Goal: Navigation & Orientation: Find specific page/section

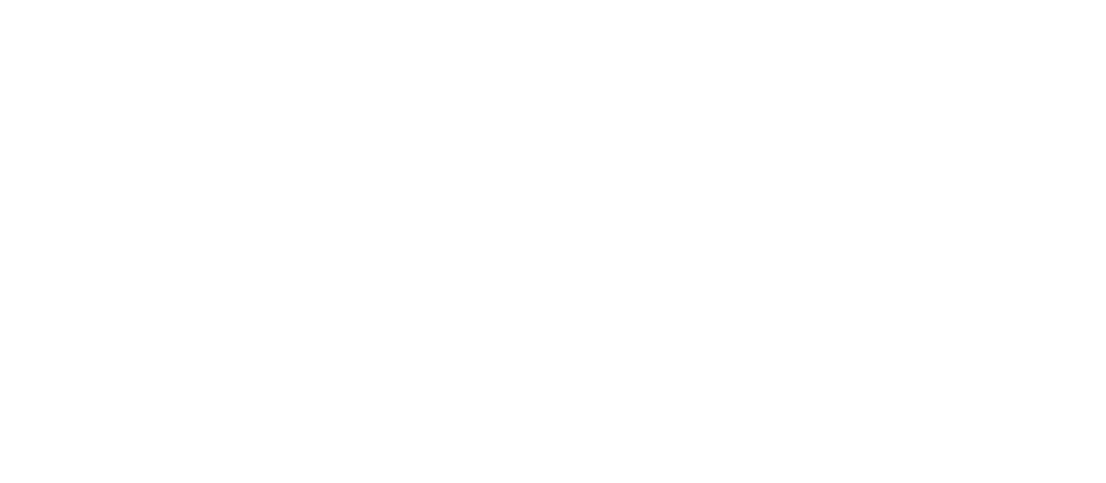
select select "*"
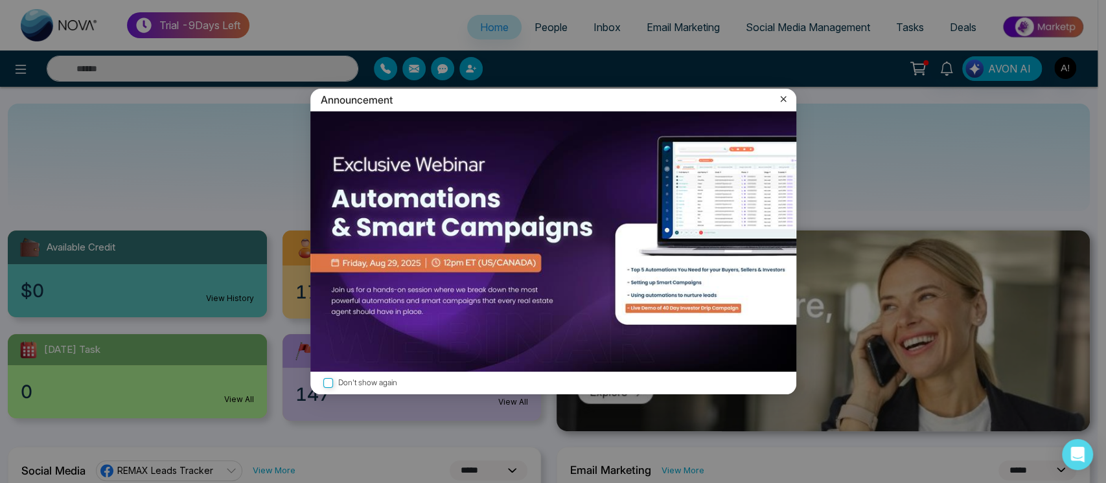
click at [786, 101] on icon at bounding box center [783, 99] width 13 height 13
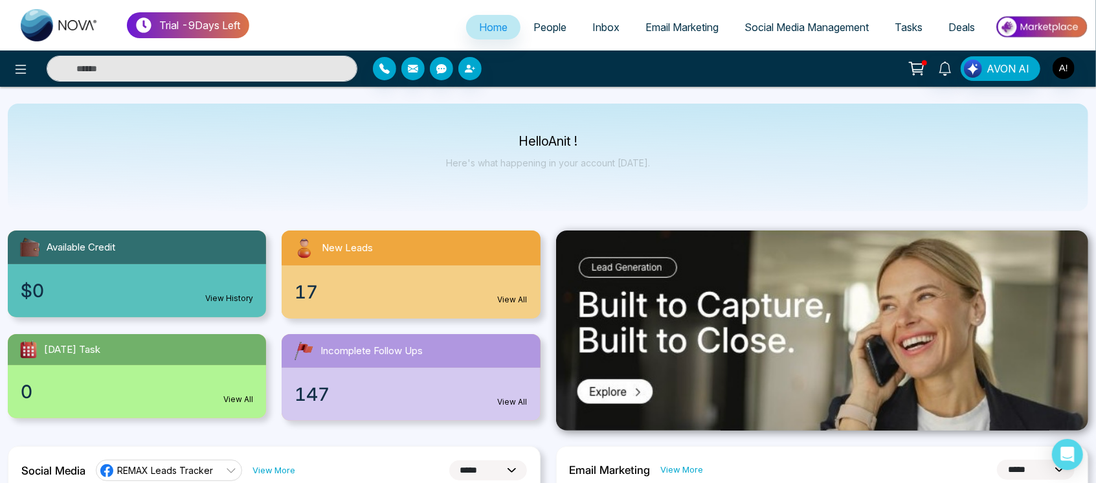
click at [562, 13] on ul "Home People Inbox Email Marketing Social Media Management Tasks Deals" at bounding box center [668, 28] width 839 height 36
drag, startPoint x: 562, startPoint y: 13, endPoint x: 556, endPoint y: 17, distance: 7.6
click at [556, 17] on ul "Home People Inbox Email Marketing Social Media Management Tasks Deals" at bounding box center [668, 28] width 839 height 36
click at [556, 17] on link "People" at bounding box center [550, 27] width 59 height 25
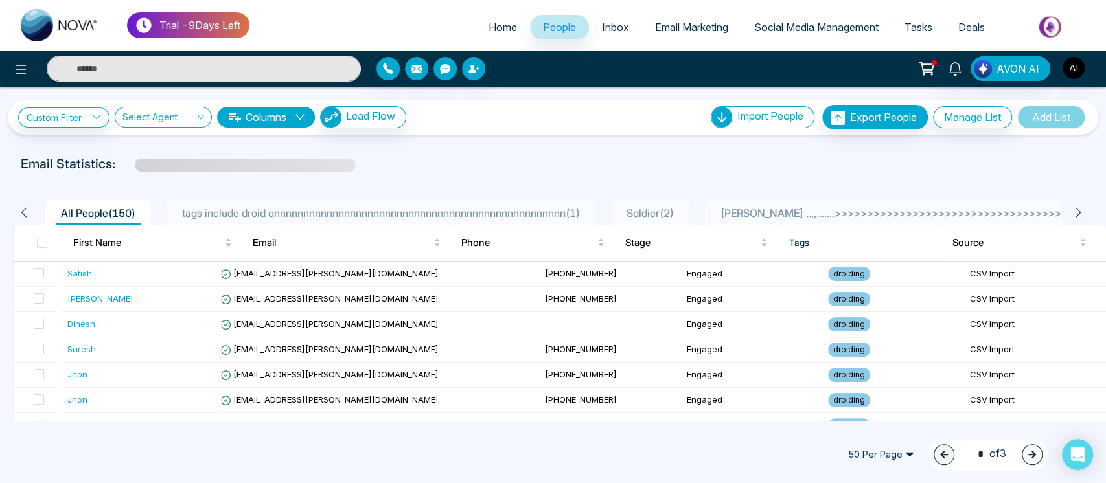
click at [602, 27] on span "Inbox" at bounding box center [615, 27] width 27 height 13
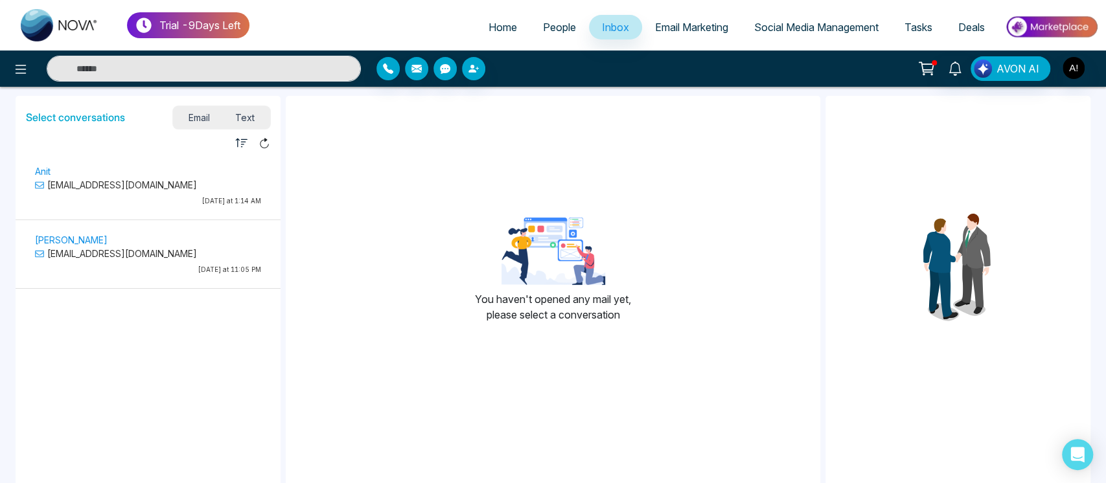
click at [689, 28] on span "Email Marketing" at bounding box center [691, 27] width 73 height 13
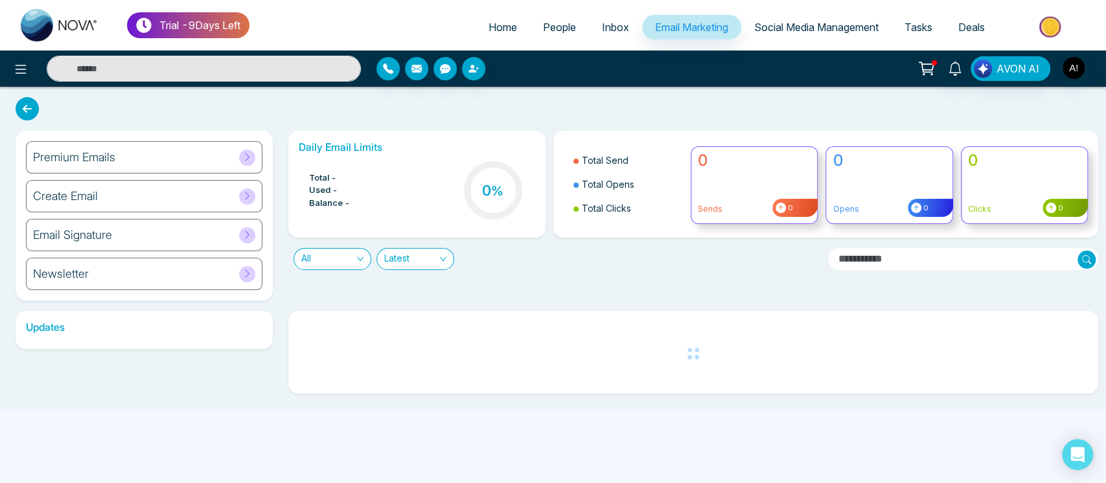
click at [838, 28] on span "Social Media Management" at bounding box center [816, 27] width 124 height 13
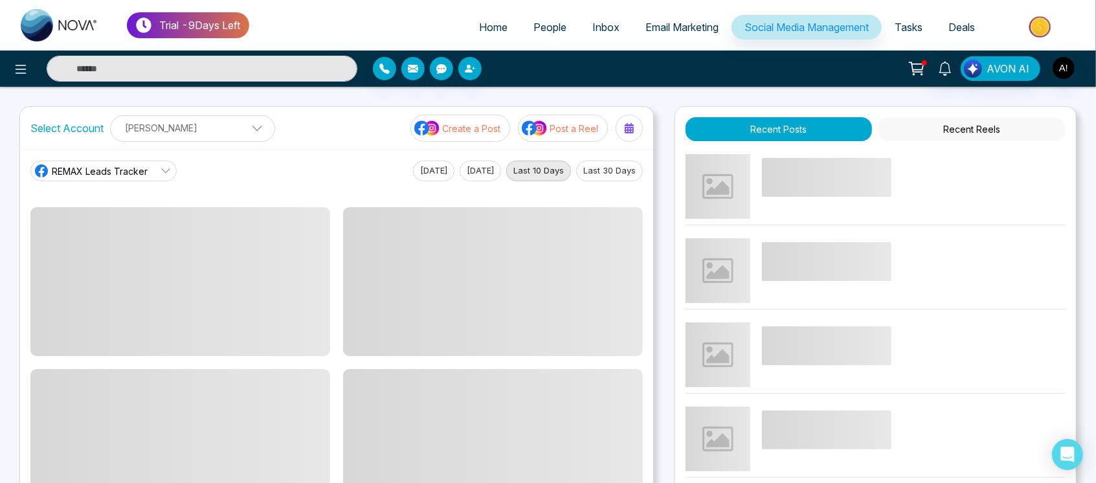
click at [907, 29] on span "Tasks" at bounding box center [909, 27] width 28 height 13
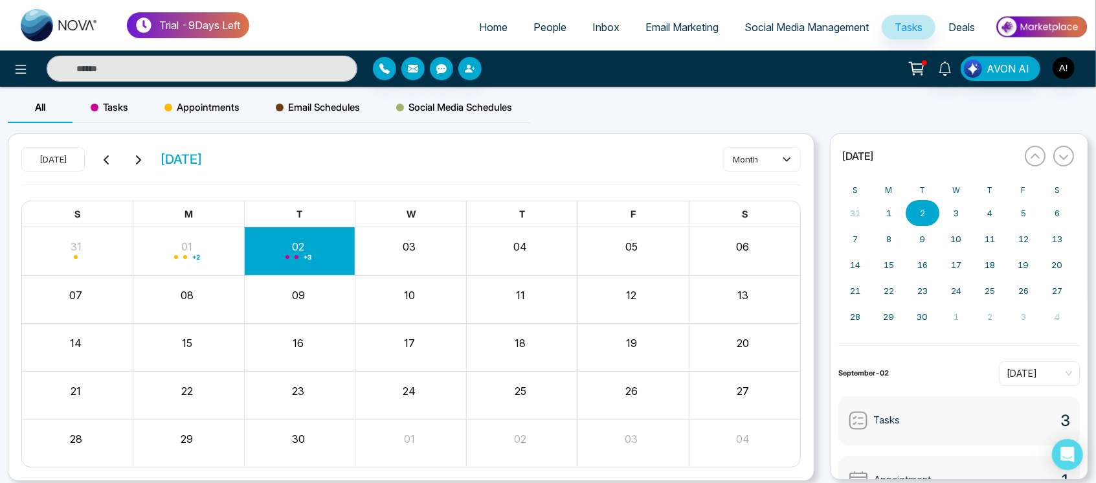
click at [948, 27] on link "Deals" at bounding box center [962, 27] width 52 height 25
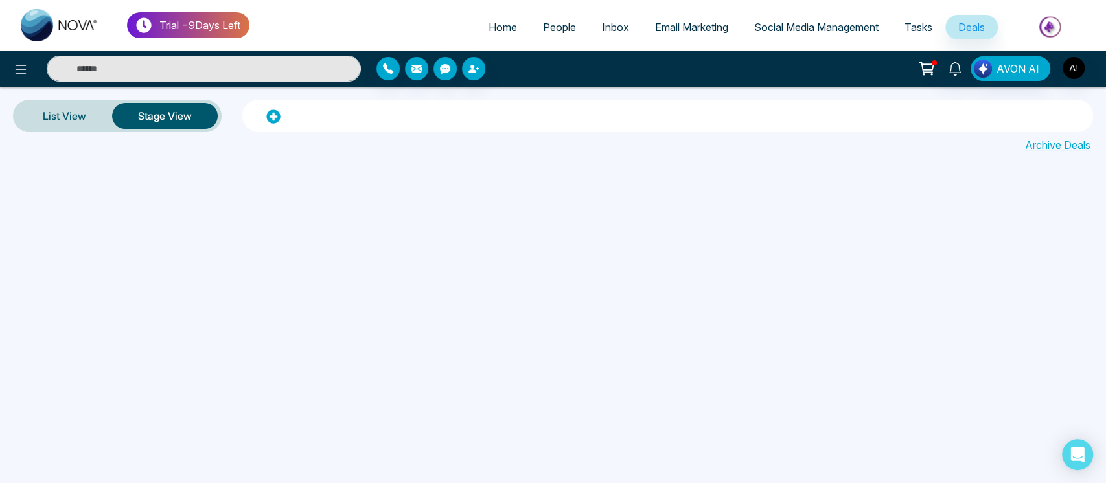
click at [488, 27] on span "Home" at bounding box center [502, 27] width 28 height 13
select select "*"
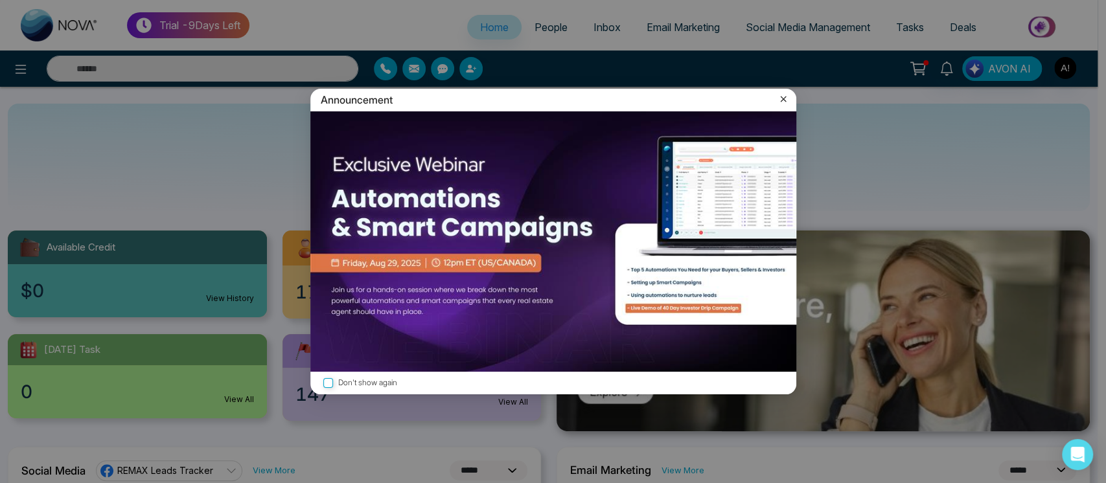
click at [785, 97] on icon at bounding box center [783, 99] width 13 height 13
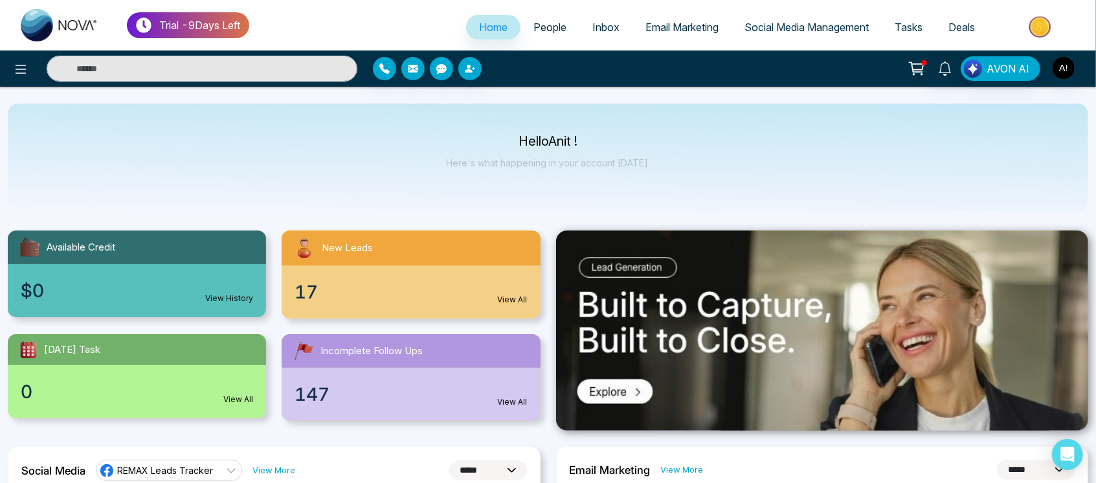
click at [549, 28] on span "People" at bounding box center [550, 27] width 33 height 13
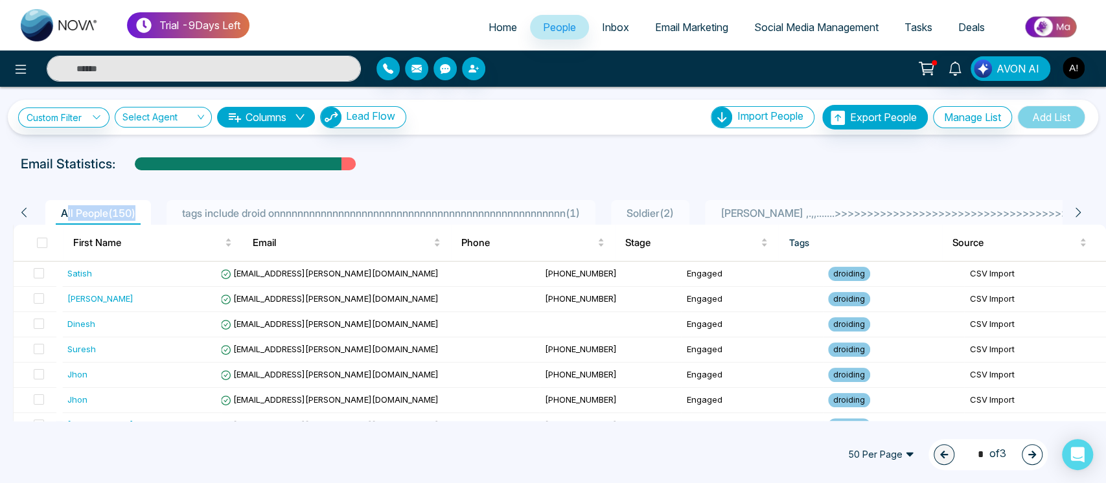
drag, startPoint x: 64, startPoint y: 205, endPoint x: 144, endPoint y: 214, distance: 80.3
click at [144, 214] on li "All People ( 150 )" at bounding box center [98, 212] width 106 height 25
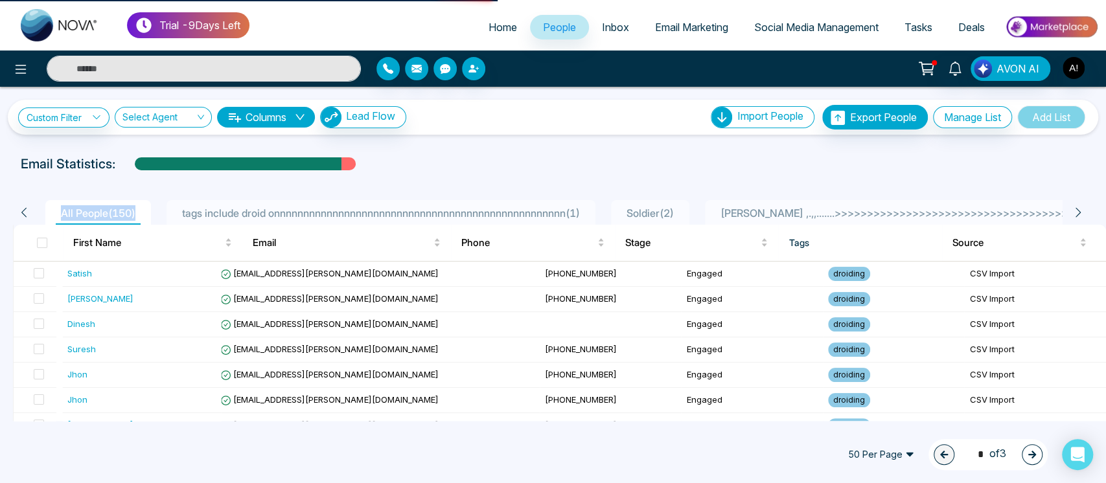
drag, startPoint x: 144, startPoint y: 214, endPoint x: 14, endPoint y: 221, distance: 129.7
click at [14, 221] on div "All People ( 150 ) tags include droid onnnnnnnnnnnnnnnnnnnnnnnnnnnnnnnnnnnnnnnn…" at bounding box center [548, 212] width 1071 height 25
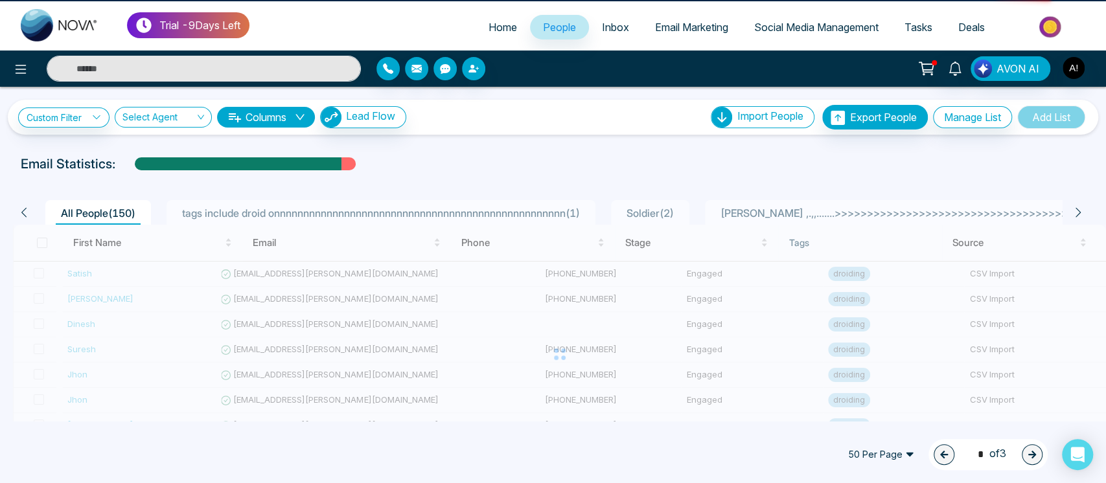
click at [487, 130] on div "Custom Filter Choose a filter Cancel Apply Select Agent Columns Lead Flow Impor…" at bounding box center [553, 117] width 1090 height 35
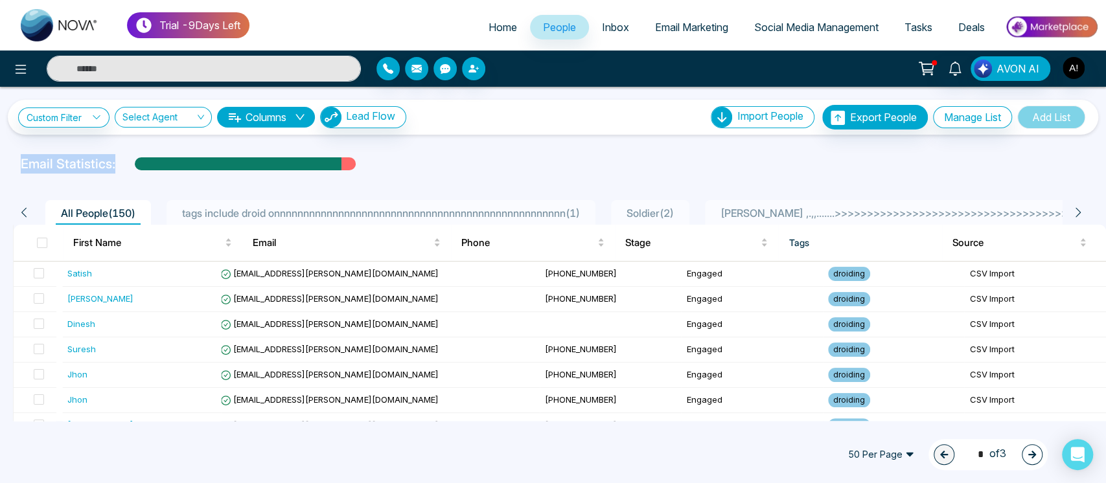
drag, startPoint x: 116, startPoint y: 165, endPoint x: 16, endPoint y: 168, distance: 100.4
click at [16, 168] on div "Email Statistics:" at bounding box center [553, 163] width 1080 height 19
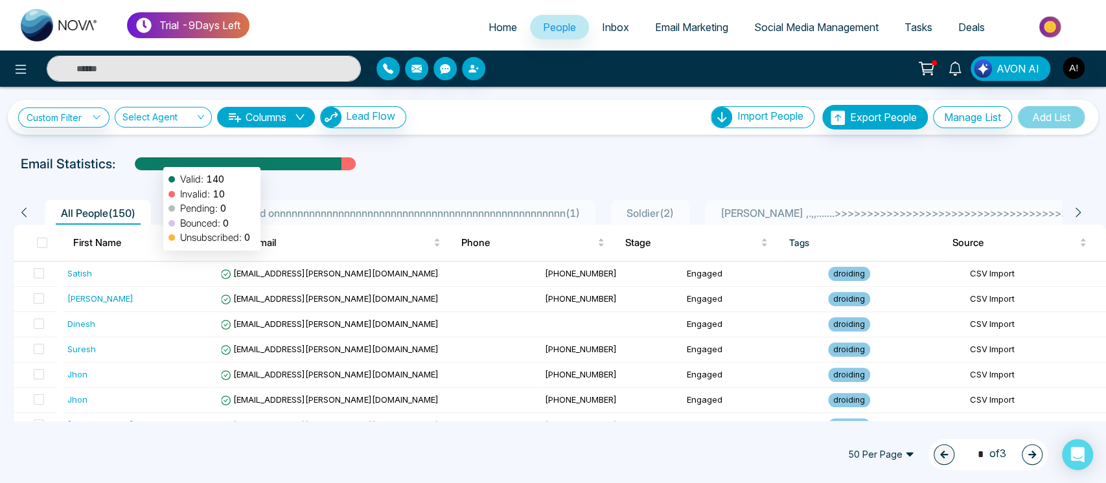
click at [157, 161] on div at bounding box center [238, 168] width 207 height 23
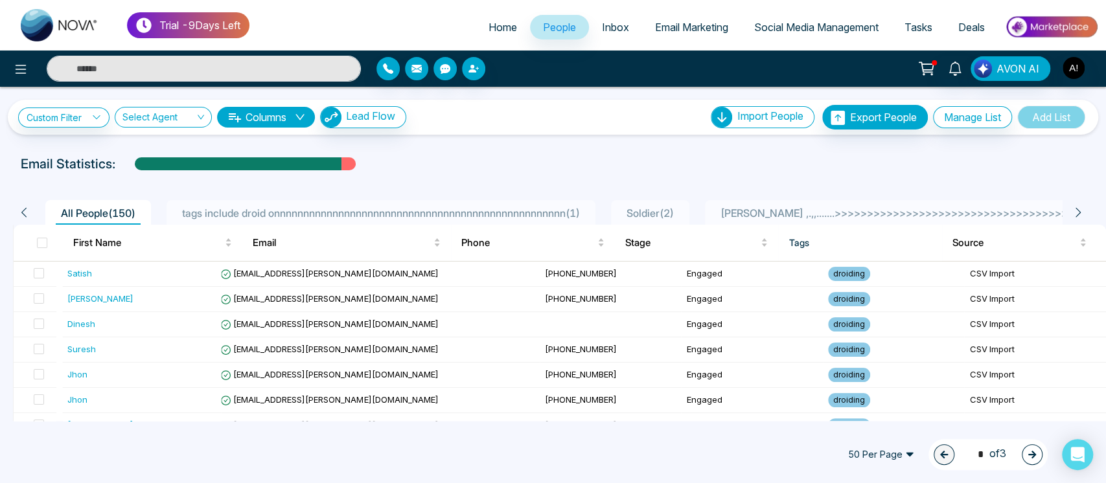
click at [455, 161] on div "Email Statistics:" at bounding box center [553, 163] width 1064 height 19
click at [13, 72] on icon at bounding box center [21, 70] width 16 height 16
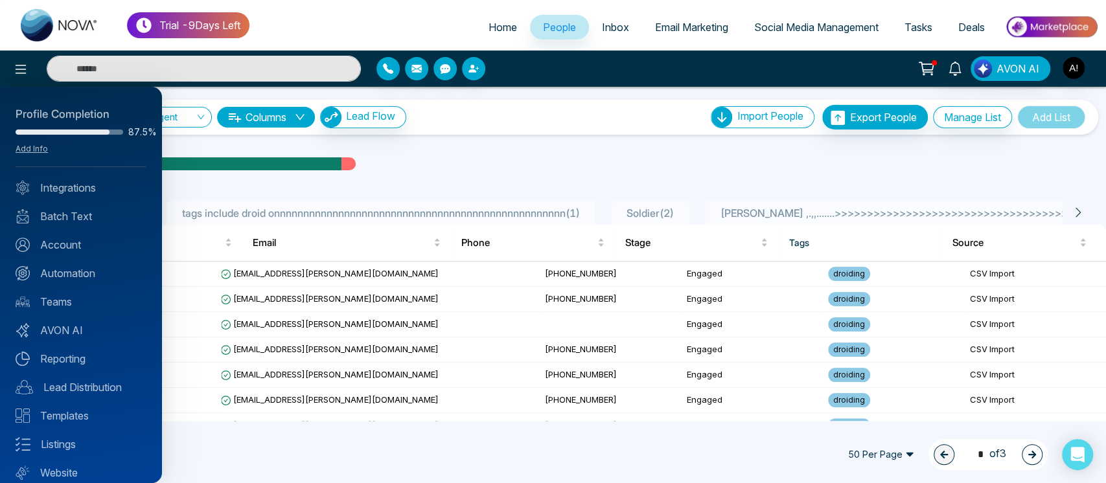
click at [62, 264] on div "Profile Completion 87.5% Add Info Integrations Batch Text Account Automation Te…" at bounding box center [81, 285] width 162 height 396
click at [65, 271] on link "Automation" at bounding box center [81, 274] width 131 height 16
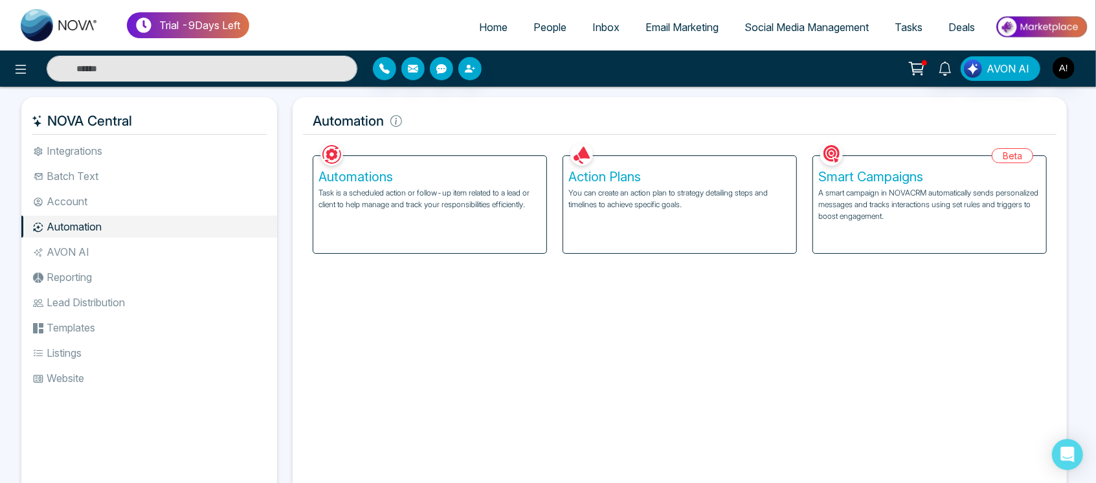
click at [914, 195] on p "A smart campaign in NOVACRM automatically sends personalized messages and track…" at bounding box center [930, 204] width 223 height 35
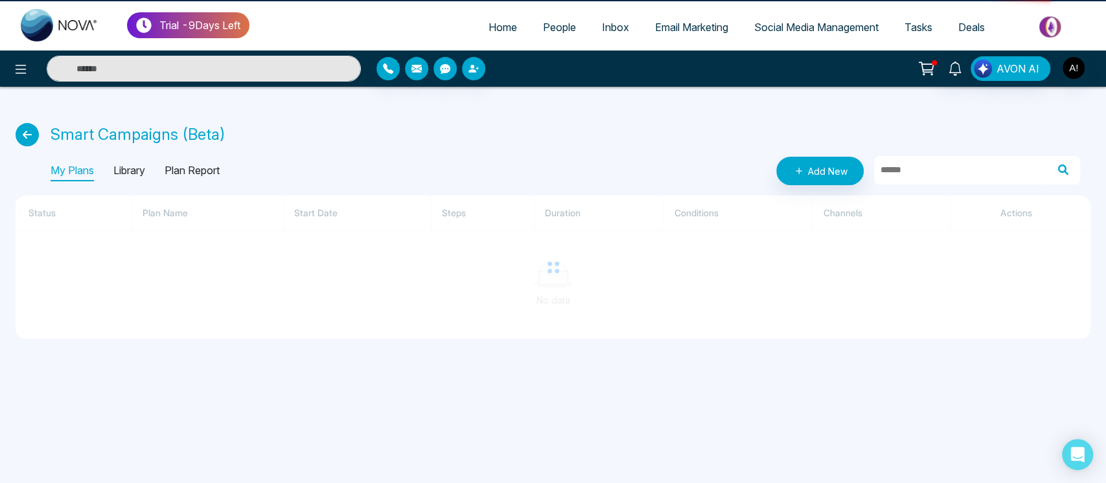
click at [914, 196] on div at bounding box center [553, 267] width 1074 height 143
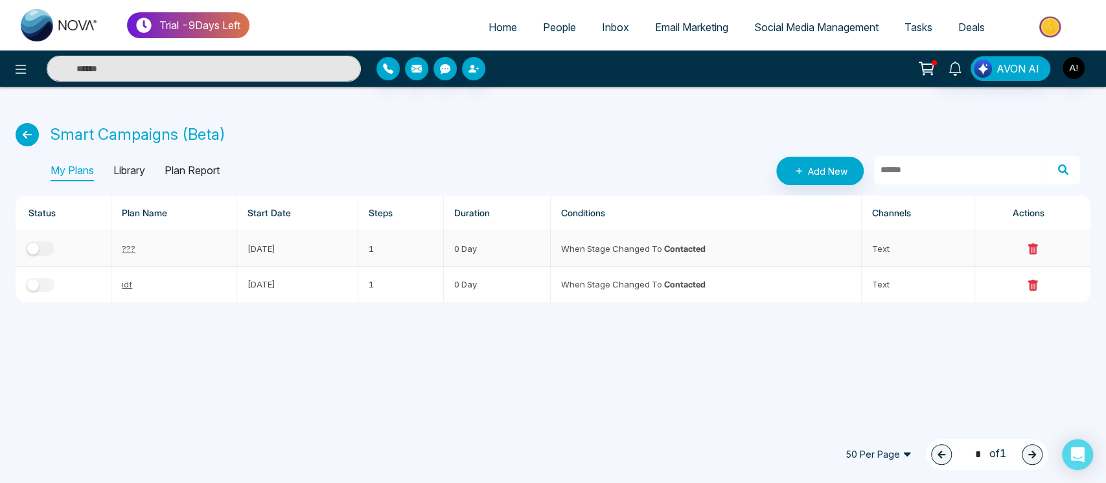
click at [130, 247] on link "???" at bounding box center [129, 249] width 14 height 10
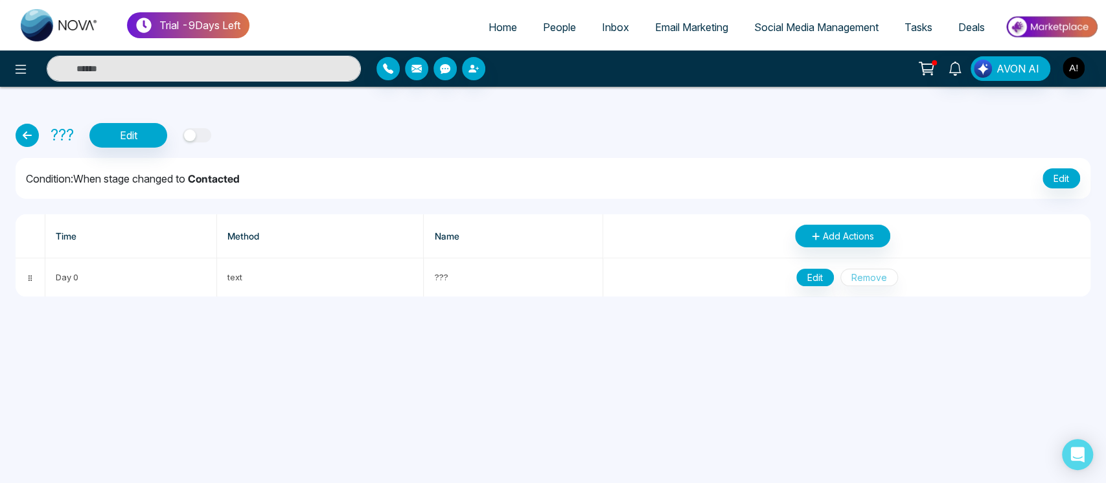
click at [199, 130] on button "button" at bounding box center [197, 135] width 28 height 14
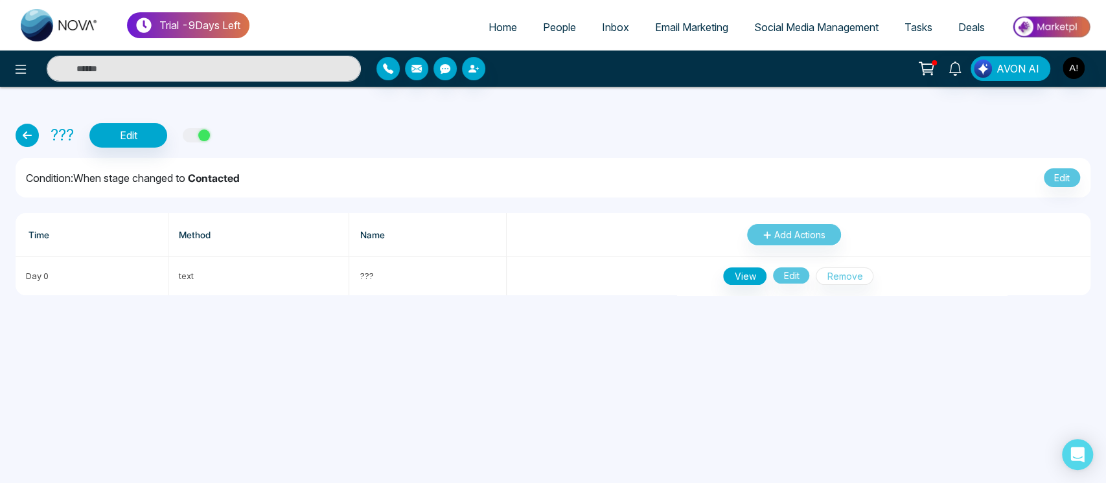
click at [199, 130] on div "button" at bounding box center [204, 136] width 12 height 12
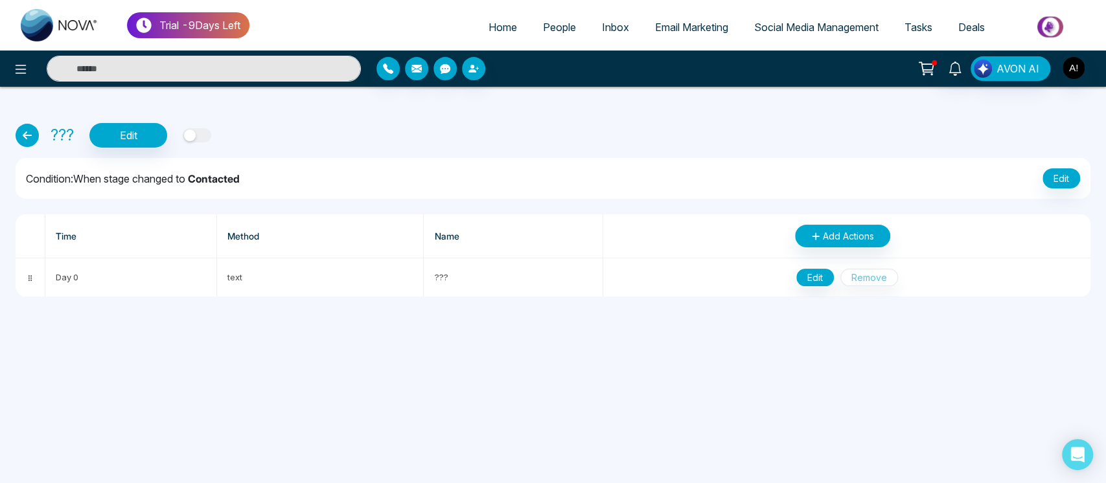
click at [201, 135] on button "button" at bounding box center [197, 135] width 28 height 14
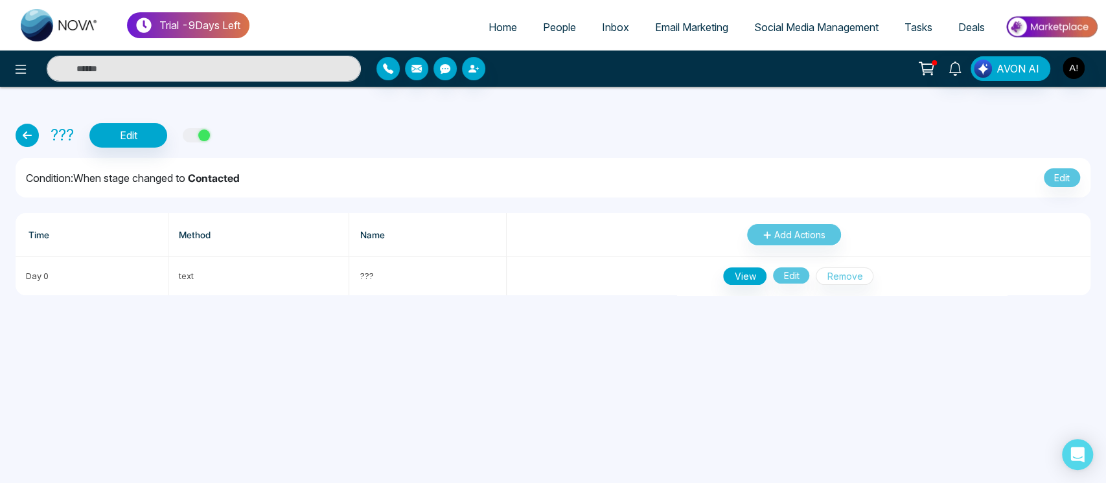
click at [201, 135] on div "button" at bounding box center [204, 136] width 12 height 12
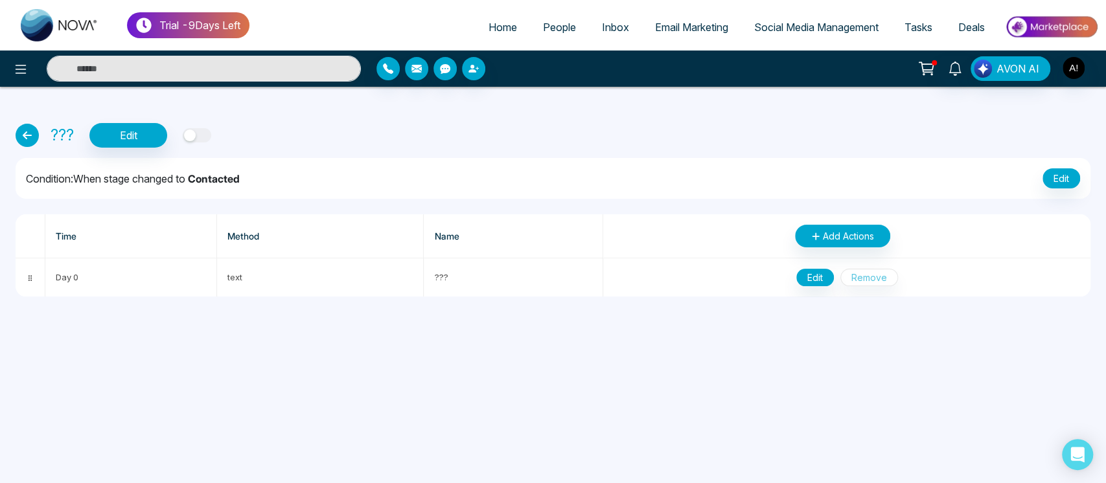
click at [36, 130] on icon at bounding box center [27, 135] width 23 height 23
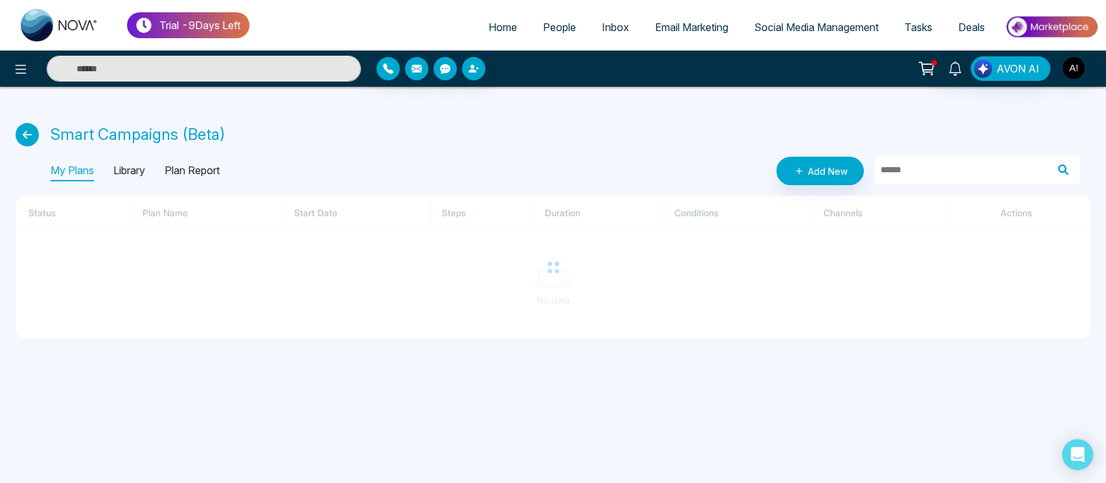
click at [36, 130] on icon at bounding box center [27, 134] width 23 height 23
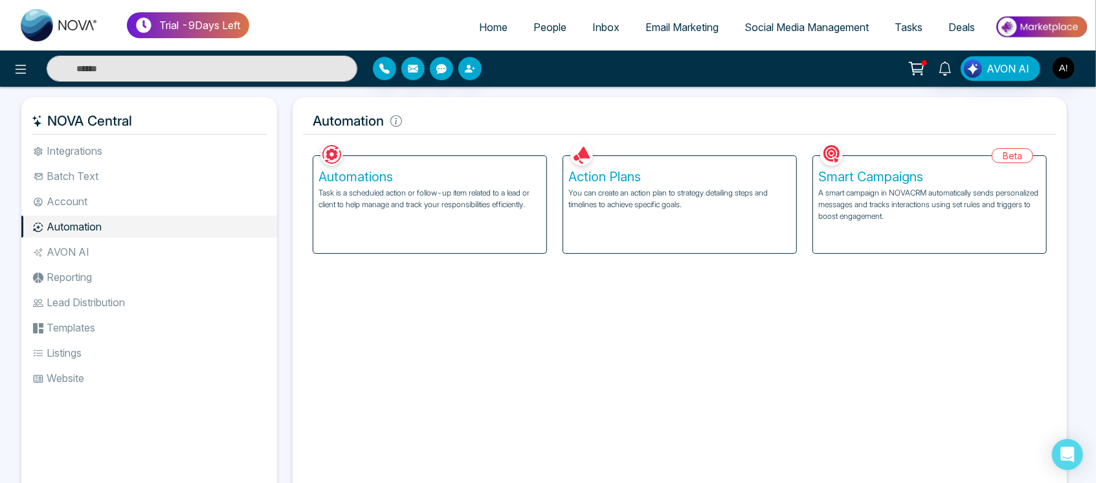
click at [121, 257] on li "AVON AI" at bounding box center [149, 252] width 256 height 22
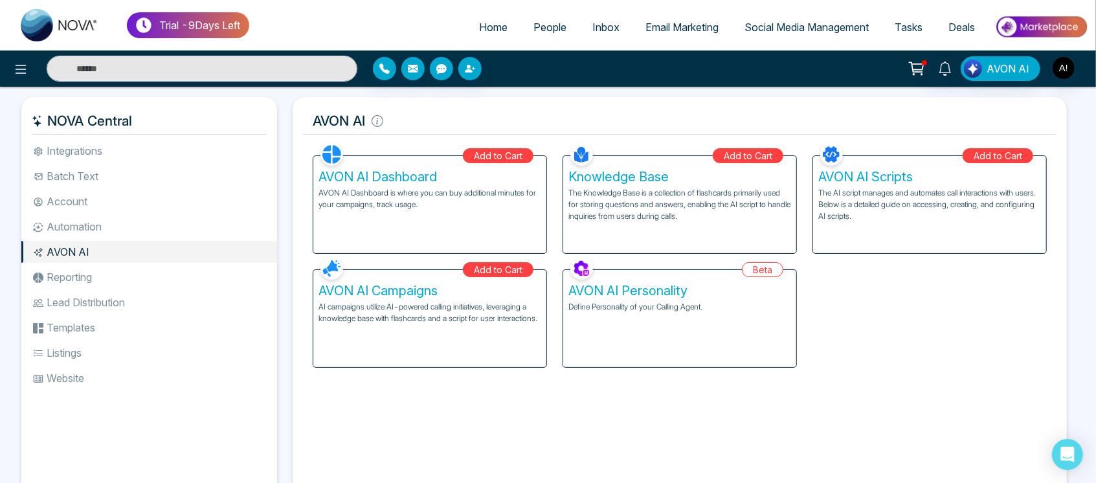
click at [511, 317] on p "AI campaigns utilize AI-powered calling initiatives, leveraging a knowledge bas…" at bounding box center [430, 312] width 223 height 23
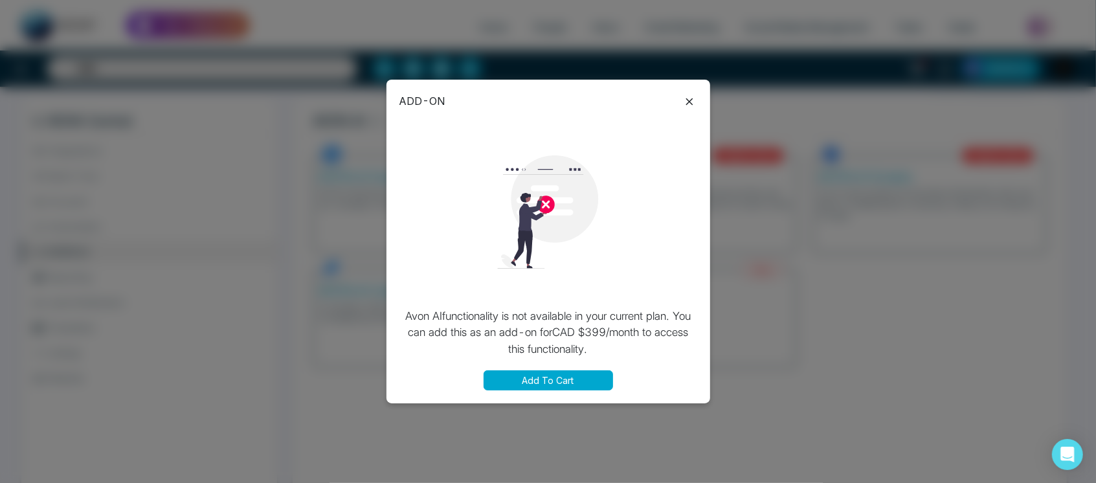
click at [689, 96] on icon at bounding box center [690, 102] width 16 height 16
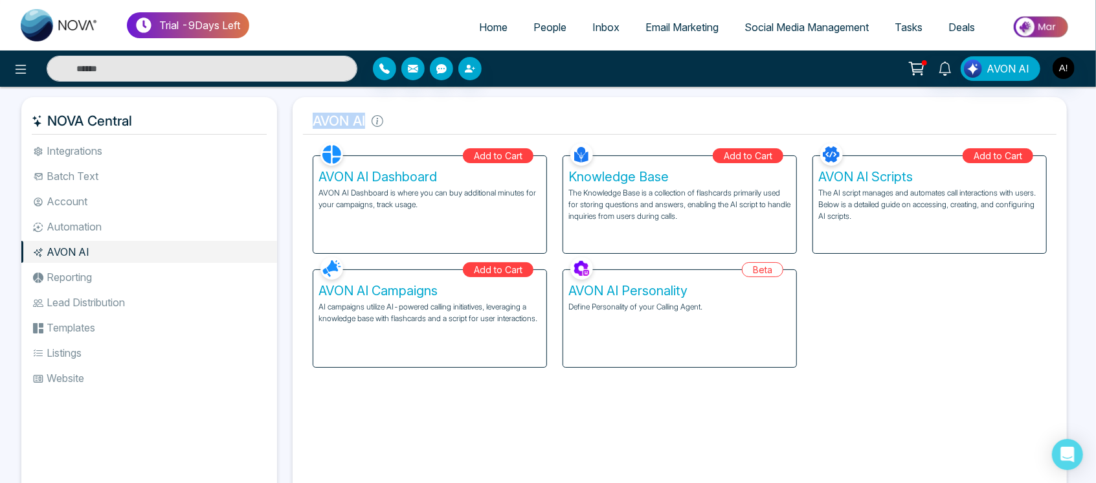
drag, startPoint x: 312, startPoint y: 123, endPoint x: 435, endPoint y: 117, distance: 123.2
click at [435, 117] on h5 "AVON AI" at bounding box center [680, 121] width 754 height 27
click at [1064, 67] on img "button" at bounding box center [1064, 68] width 22 height 22
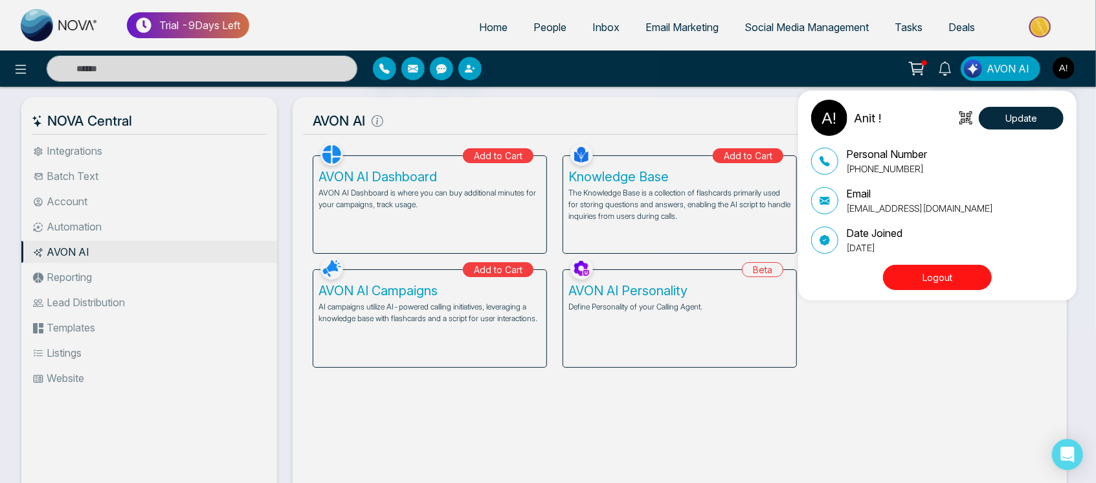
click at [505, 129] on div "Anit ! Update Personal Number +919930053035 Email anit@mmnovatech.com Date Join…" at bounding box center [548, 241] width 1096 height 483
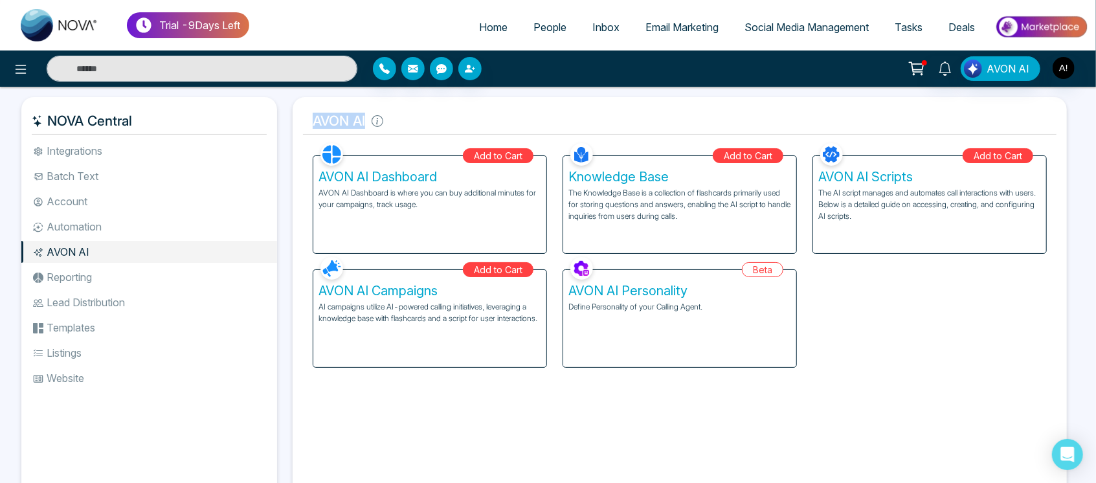
drag, startPoint x: 384, startPoint y: 122, endPoint x: 305, endPoint y: 122, distance: 79.0
click at [305, 122] on h5 "AVON AI" at bounding box center [680, 121] width 754 height 27
drag, startPoint x: 370, startPoint y: 126, endPoint x: 304, endPoint y: 122, distance: 66.1
click at [304, 122] on h5 "AVON AI" at bounding box center [680, 121] width 754 height 27
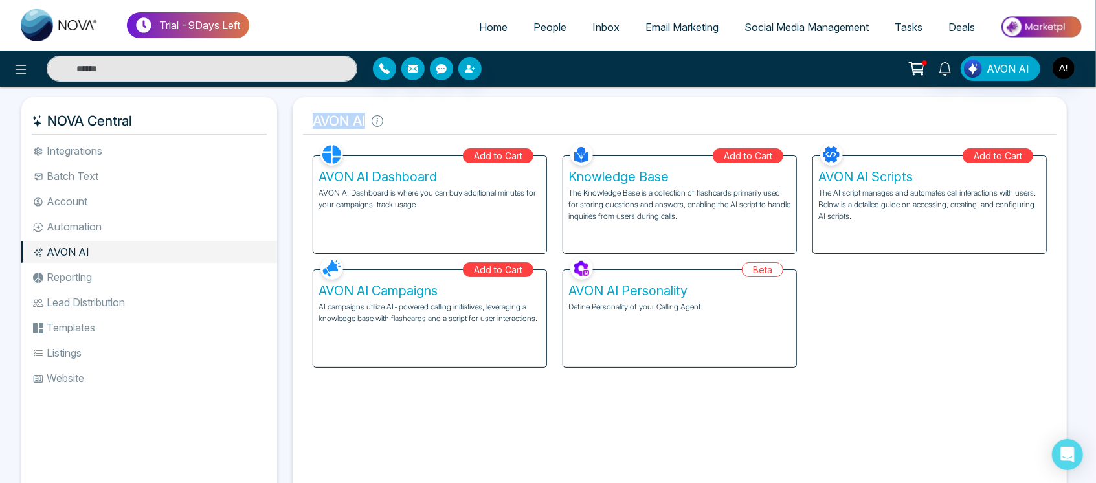
click at [392, 128] on h5 "AVON AI" at bounding box center [680, 121] width 754 height 27
drag, startPoint x: 306, startPoint y: 116, endPoint x: 409, endPoint y: 120, distance: 102.4
click at [409, 120] on h5 "AVON AI" at bounding box center [680, 121] width 754 height 27
click at [1068, 67] on img "button" at bounding box center [1064, 68] width 22 height 22
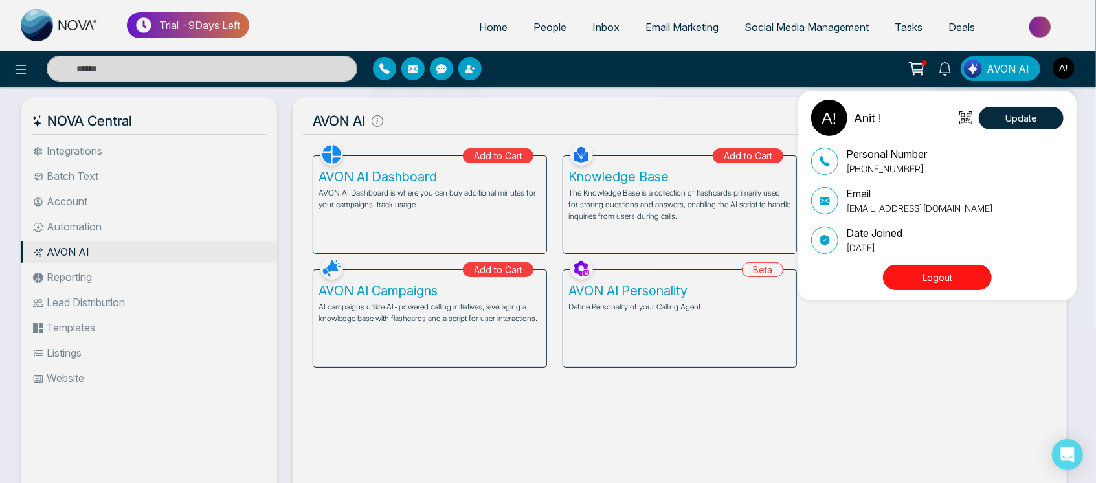
click at [943, 276] on button "Logout" at bounding box center [937, 277] width 109 height 25
